Goal: Information Seeking & Learning: Learn about a topic

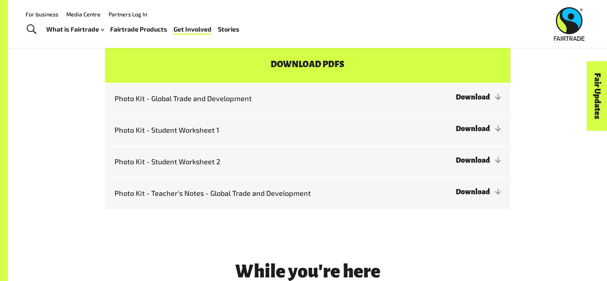
scroll to position [644, 0]
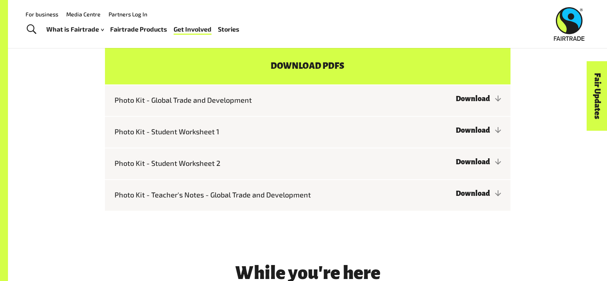
click at [605, 136] on html "Menu For business Media Centre Partners Log In What is Fairtrade How Fairtrade …" at bounding box center [303, 15] width 607 height 1318
click at [498, 103] on link "Download" at bounding box center [478, 99] width 45 height 8
click at [456, 134] on link "Download" at bounding box center [478, 130] width 45 height 8
click at [456, 166] on link "Download" at bounding box center [478, 162] width 45 height 8
click at [456, 197] on link "Download" at bounding box center [478, 193] width 45 height 8
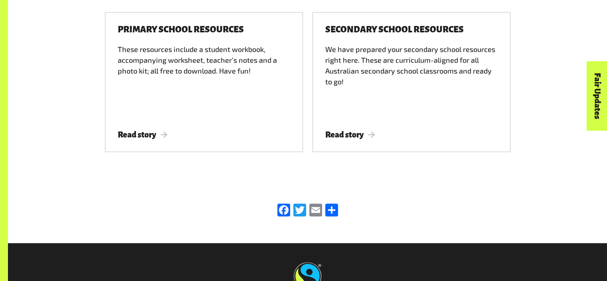
scroll to position [942, 0]
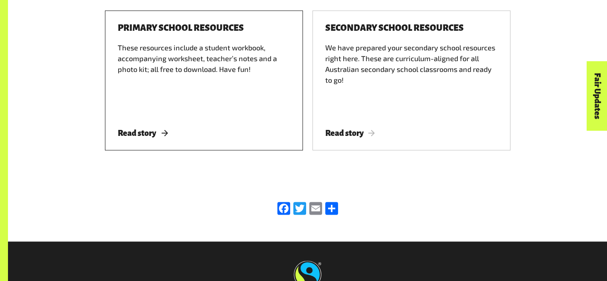
click at [163, 137] on span "Read story" at bounding box center [143, 133] width 50 height 9
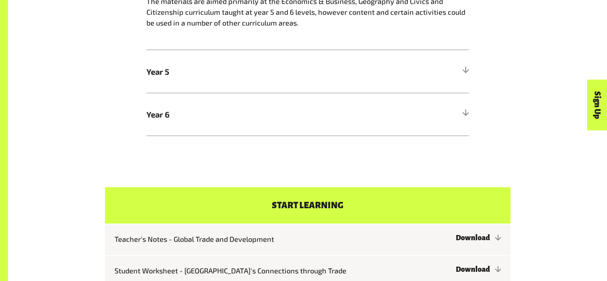
scroll to position [537, 0]
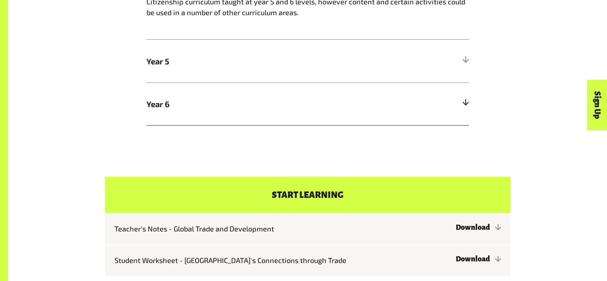
click at [466, 105] on div at bounding box center [465, 103] width 7 height 7
